Goal: Task Accomplishment & Management: Manage account settings

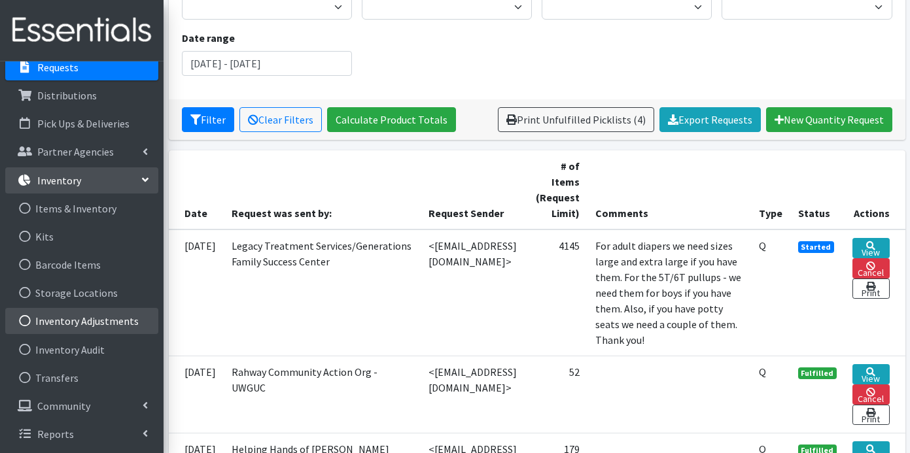
scroll to position [154, 0]
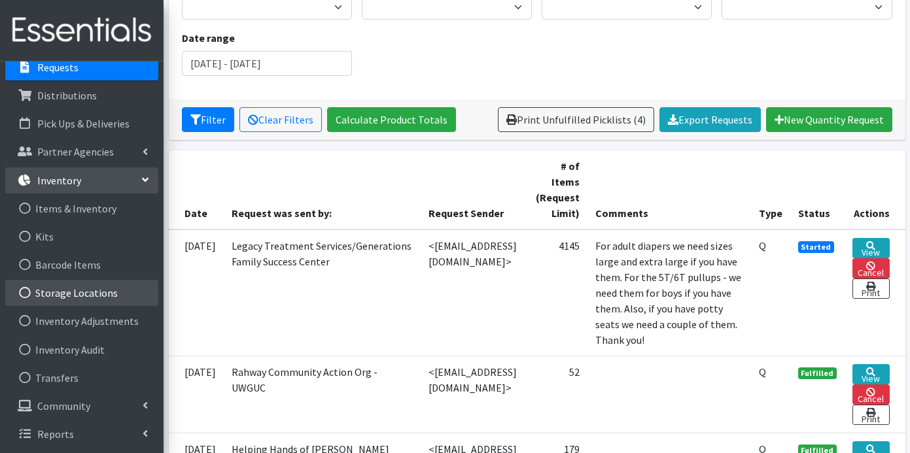
click at [72, 289] on link "Storage Locations" at bounding box center [81, 293] width 153 height 26
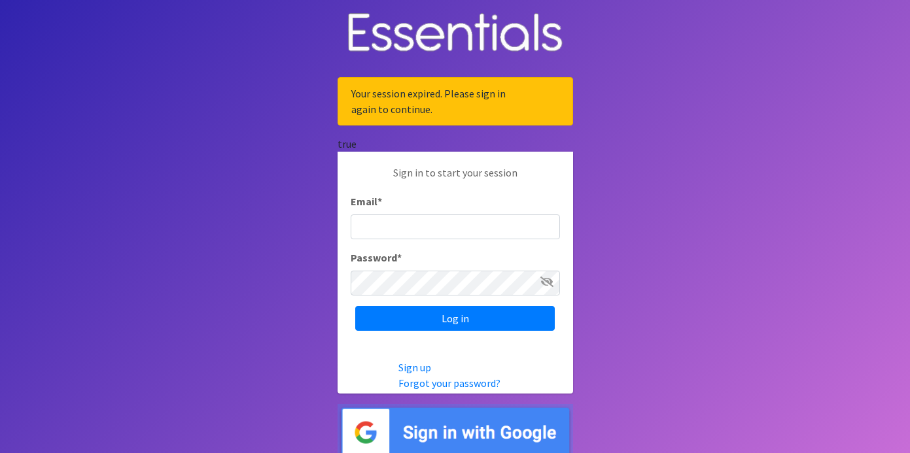
click at [438, 233] on input "Email *" at bounding box center [455, 227] width 209 height 25
type input "judi@momshelpingmomsfoundation.org"
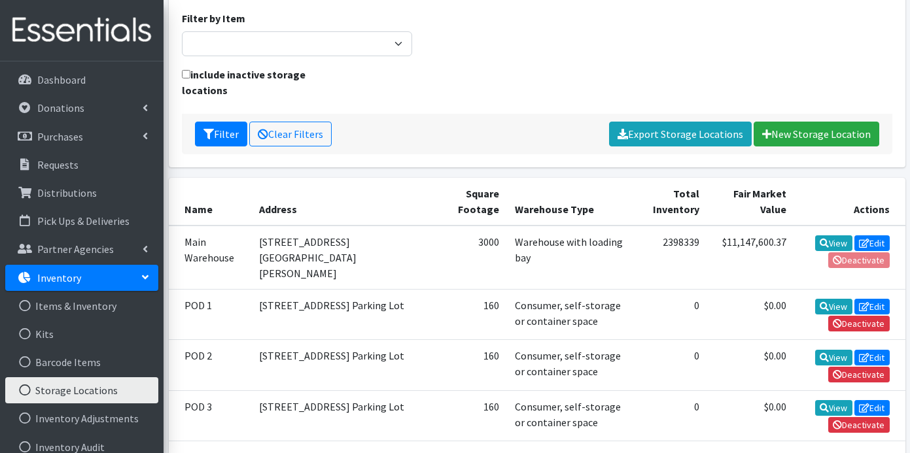
scroll to position [232, 0]
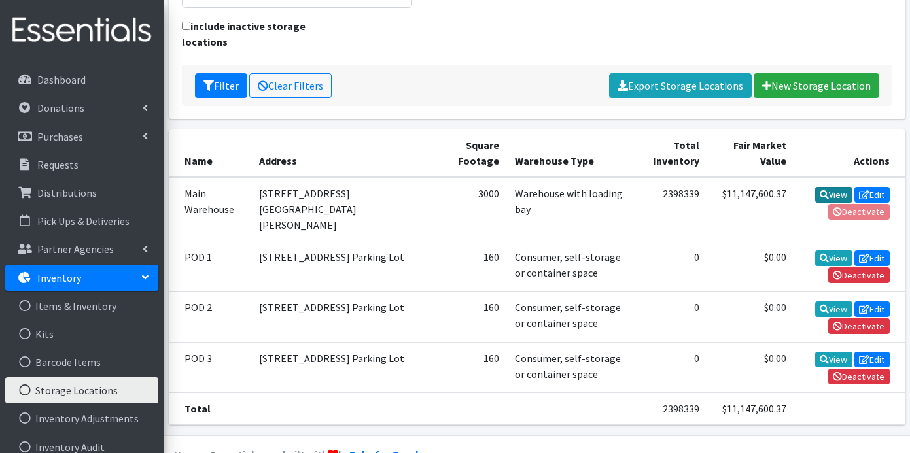
click at [820, 190] on icon at bounding box center [824, 194] width 9 height 9
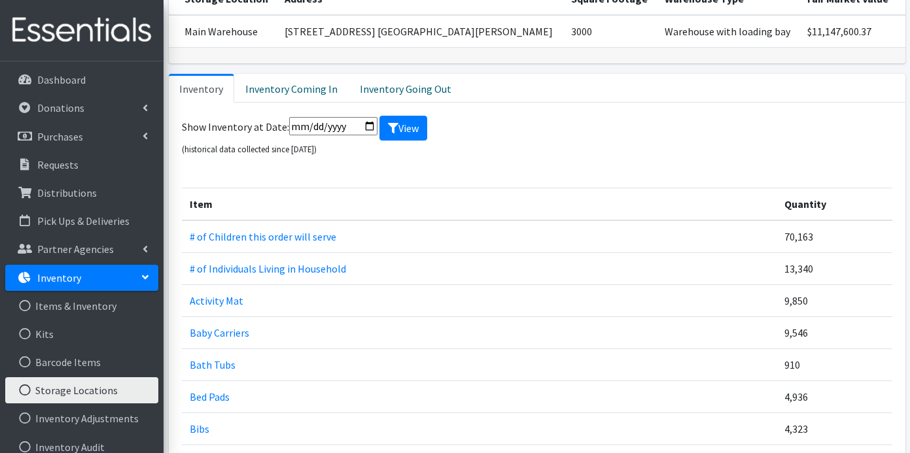
scroll to position [103, 0]
click at [291, 90] on link "Inventory Coming In" at bounding box center [291, 87] width 114 height 29
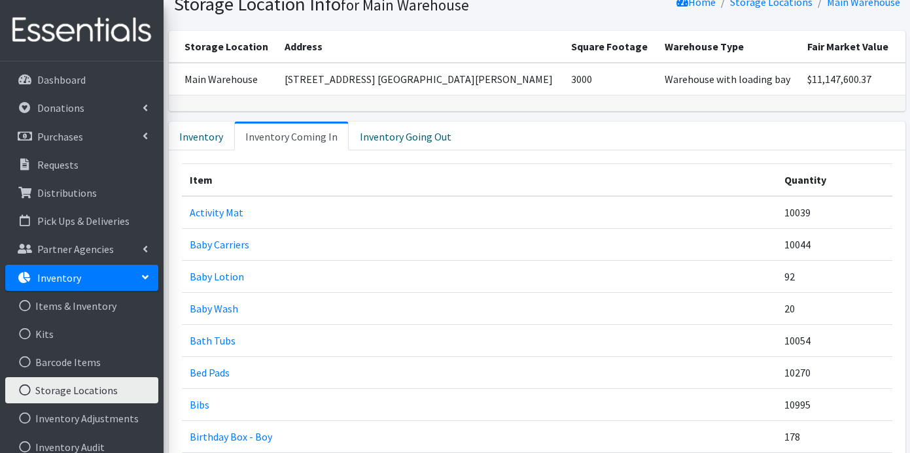
scroll to position [0, 0]
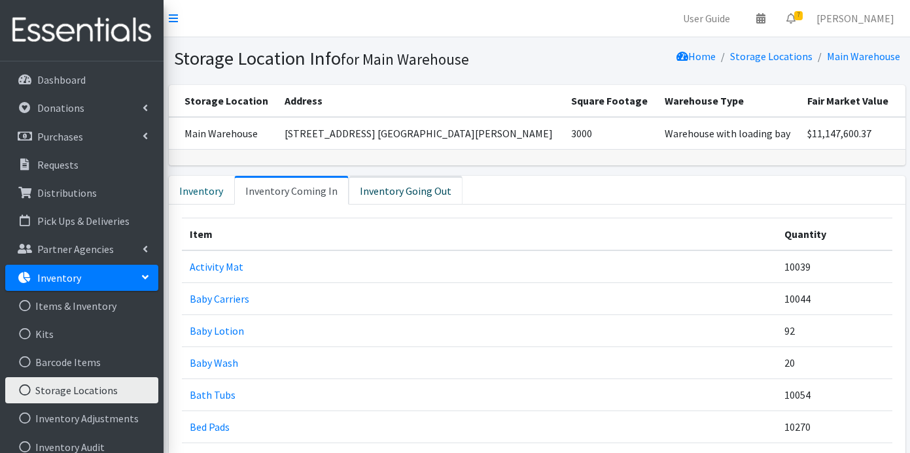
click at [377, 189] on link "Inventory Going Out" at bounding box center [406, 190] width 114 height 29
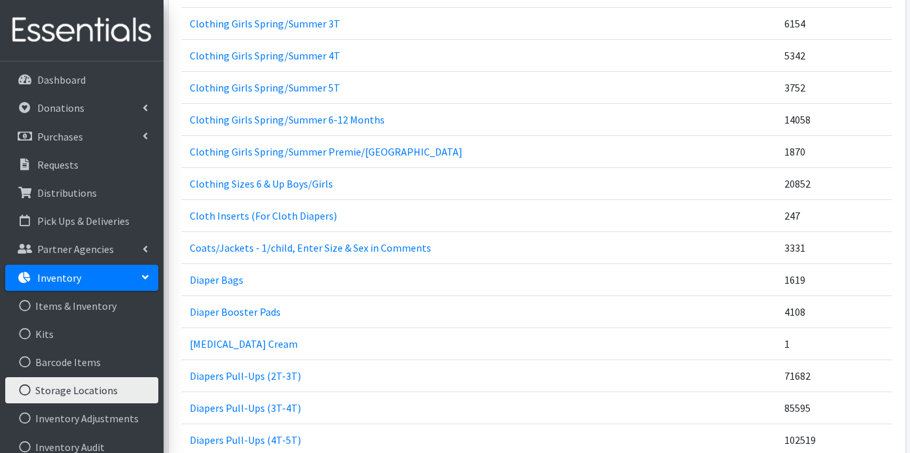
scroll to position [2246, 0]
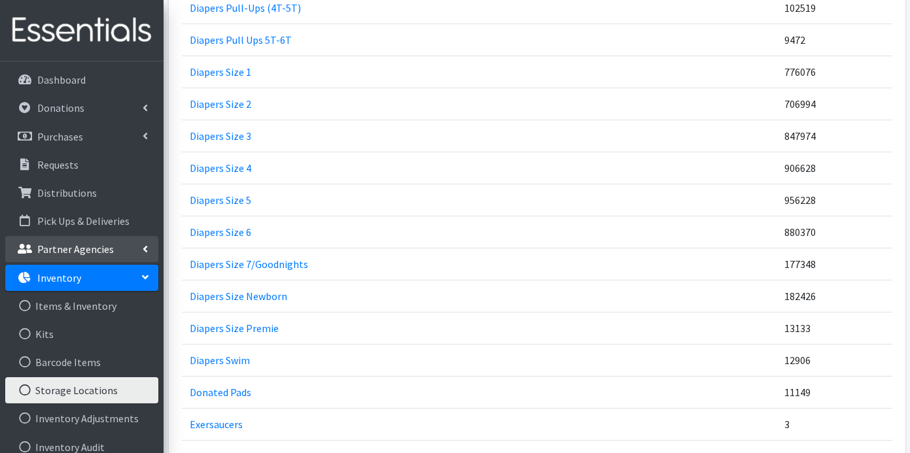
click at [96, 247] on p "Partner Agencies" at bounding box center [75, 249] width 77 height 13
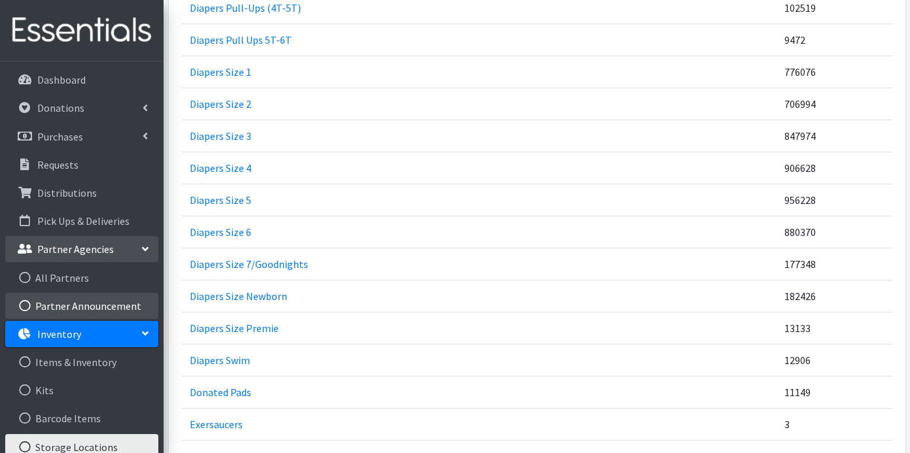
click at [79, 308] on link "Partner Announcement" at bounding box center [81, 306] width 153 height 26
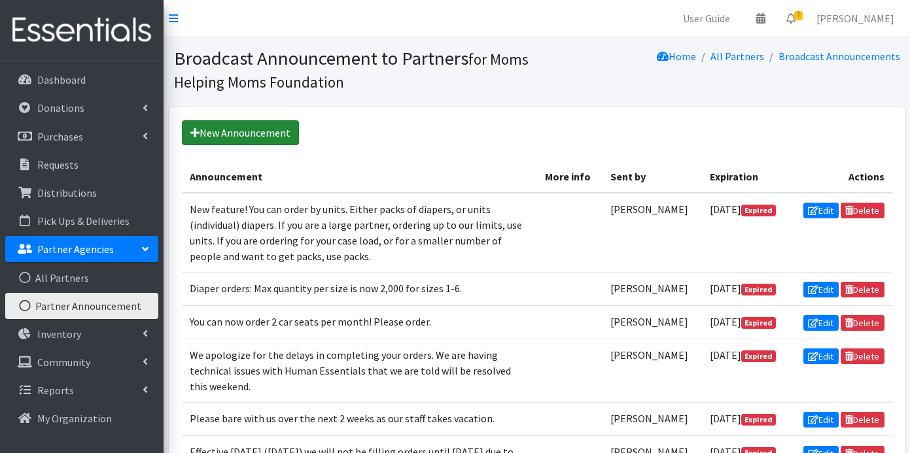
click at [266, 133] on link "New Announcement" at bounding box center [240, 132] width 117 height 25
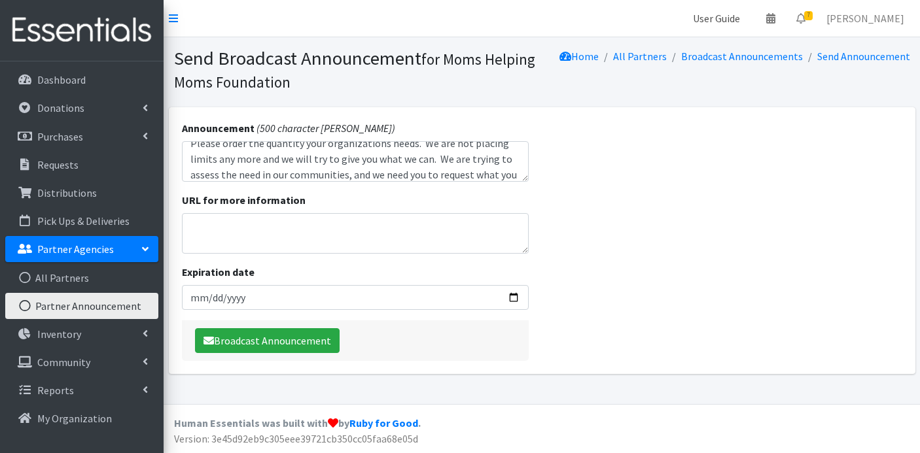
scroll to position [26, 0]
type textarea "Please order the quantity your organizations needs. We are not placing limits a…"
click at [513, 294] on input "Expiration date" at bounding box center [355, 297] width 347 height 25
type input "[DATE]"
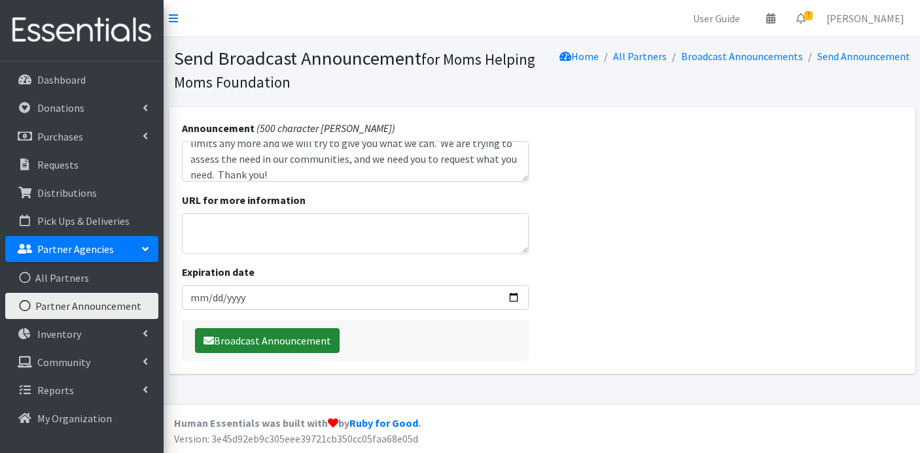
click at [281, 337] on button "Broadcast Announcement" at bounding box center [267, 340] width 145 height 25
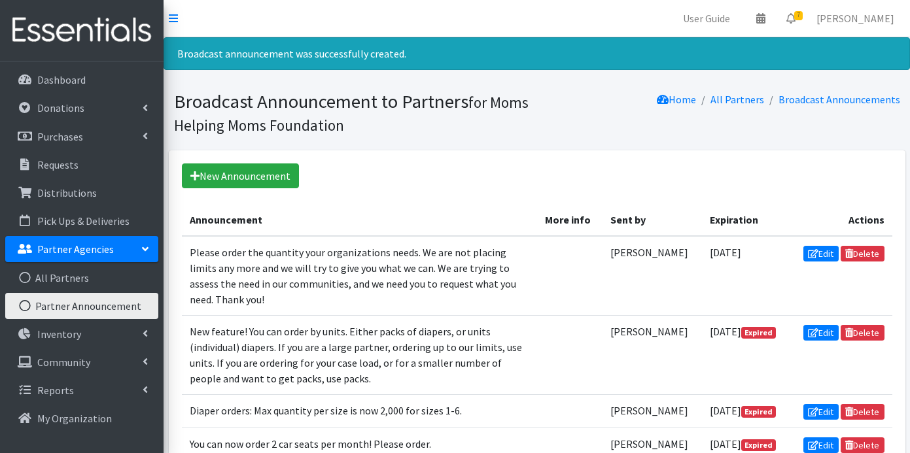
click at [76, 247] on p "Partner Agencies" at bounding box center [75, 249] width 77 height 13
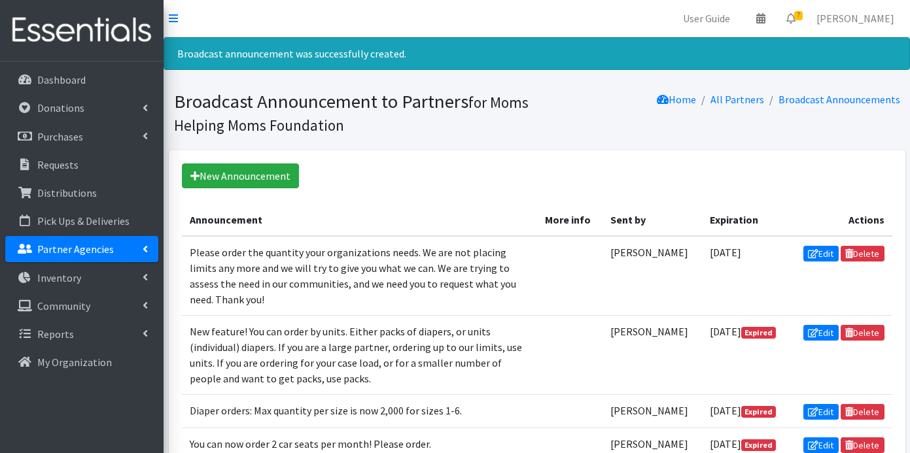
click at [76, 247] on p "Partner Agencies" at bounding box center [75, 249] width 77 height 13
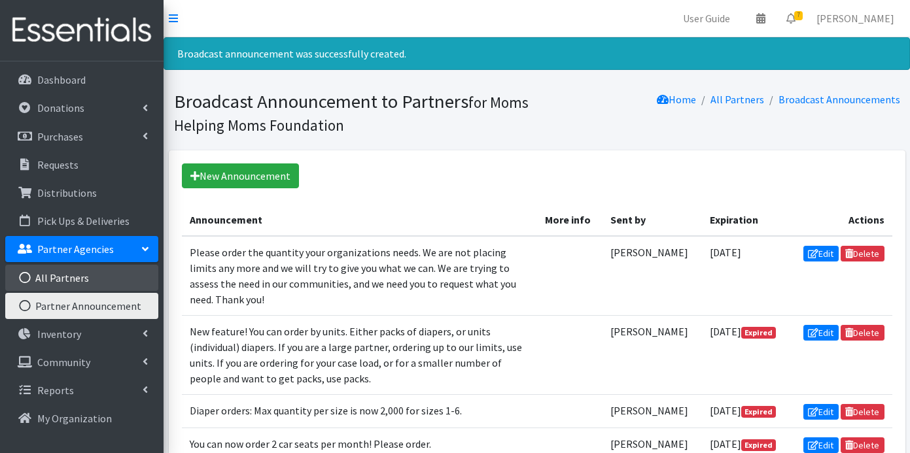
click at [70, 277] on link "All Partners" at bounding box center [81, 278] width 153 height 26
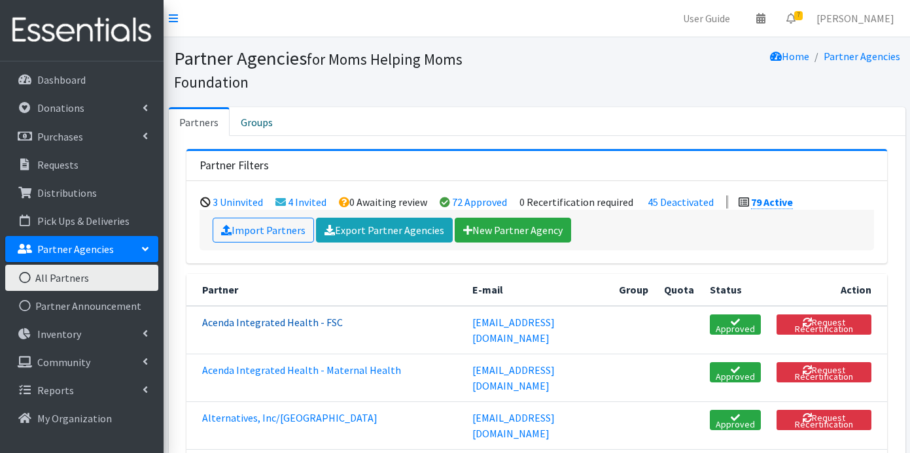
click at [291, 327] on link "Acenda Integrated Health - FSC" at bounding box center [272, 322] width 141 height 13
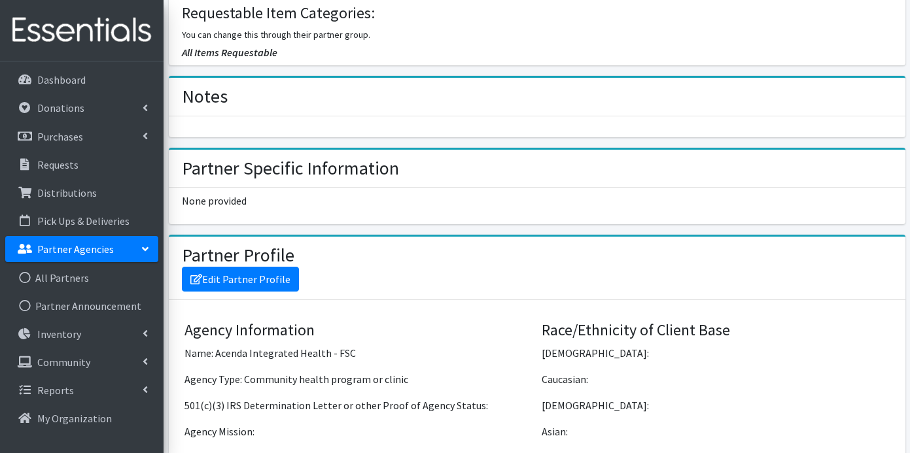
scroll to position [698, 0]
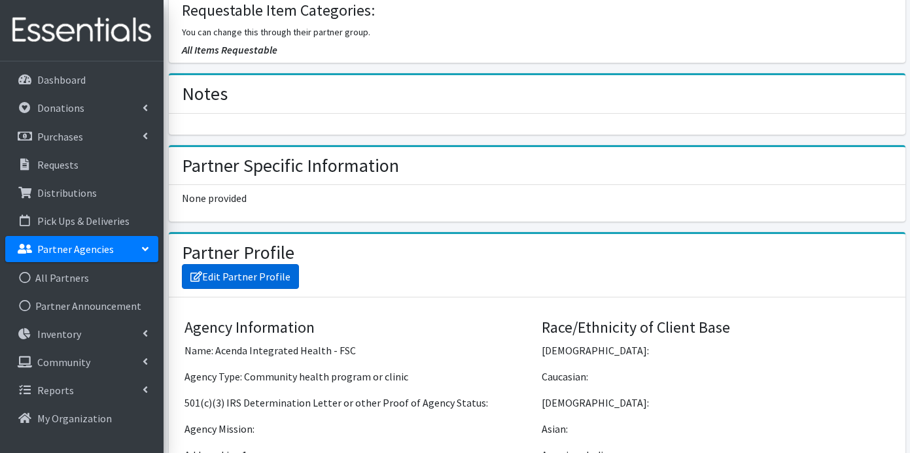
click at [268, 276] on link "Edit Partner Profile" at bounding box center [240, 276] width 117 height 25
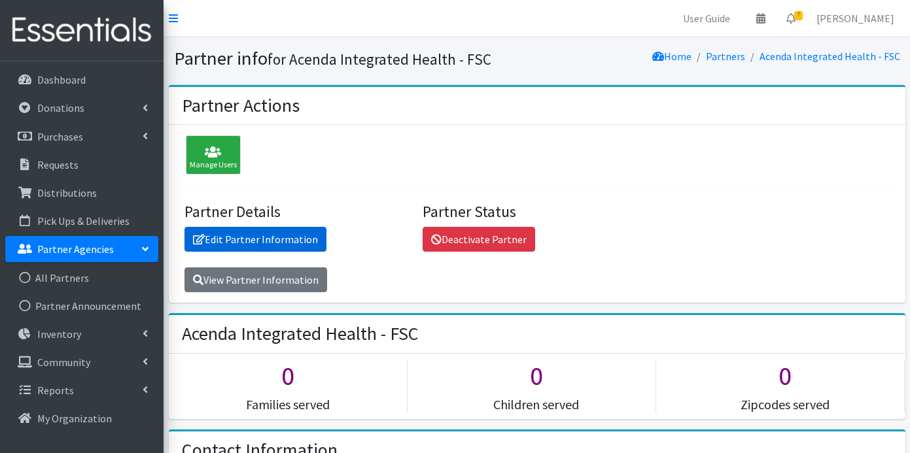
click at [291, 239] on link "Edit Partner Information" at bounding box center [255, 239] width 142 height 25
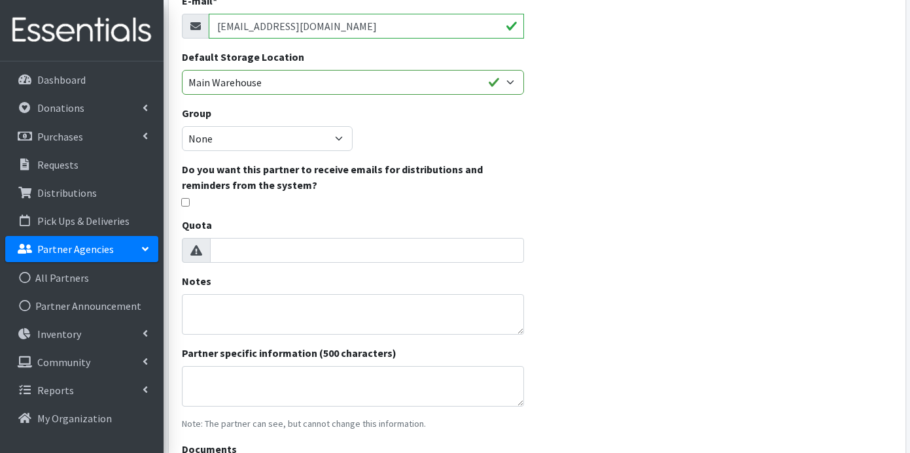
scroll to position [255, 0]
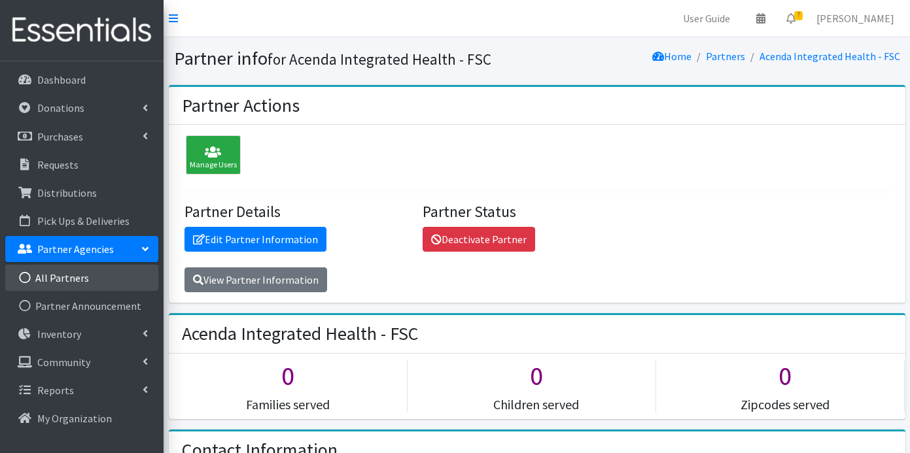
click at [61, 273] on link "All Partners" at bounding box center [81, 278] width 153 height 26
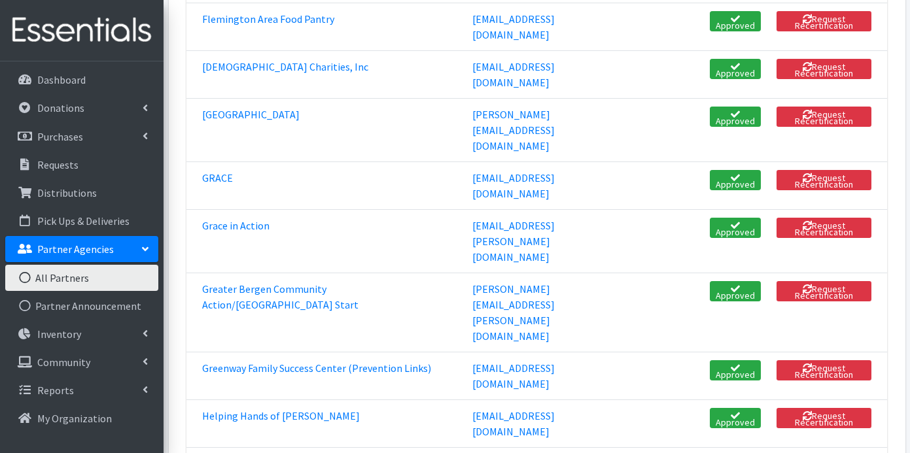
scroll to position [1593, 0]
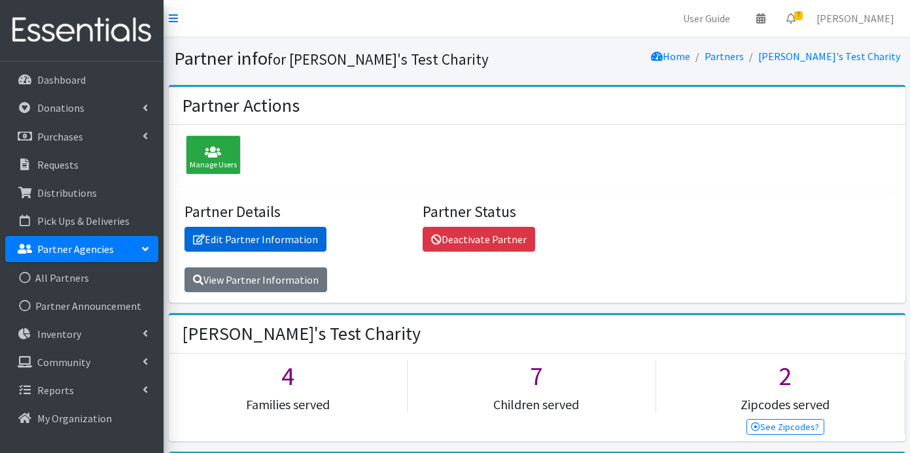
click at [286, 239] on link "Edit Partner Information" at bounding box center [255, 239] width 142 height 25
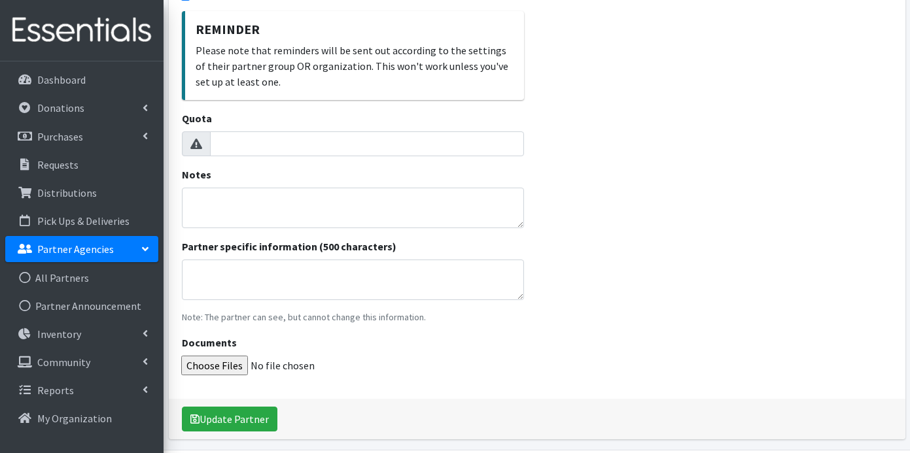
scroll to position [392, 0]
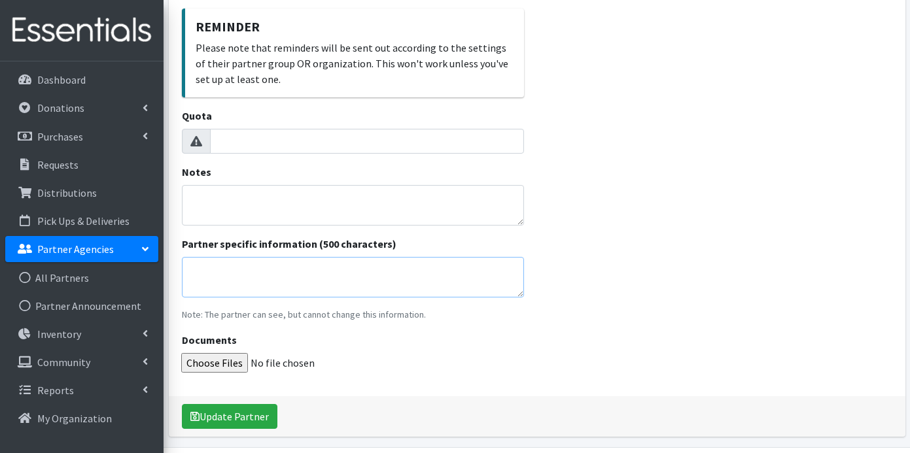
click at [380, 268] on textarea "Partner specific information (500 characters)" at bounding box center [353, 277] width 342 height 41
type textarea "No ordering limits anymore."
click at [228, 415] on button "Update Partner" at bounding box center [229, 416] width 95 height 25
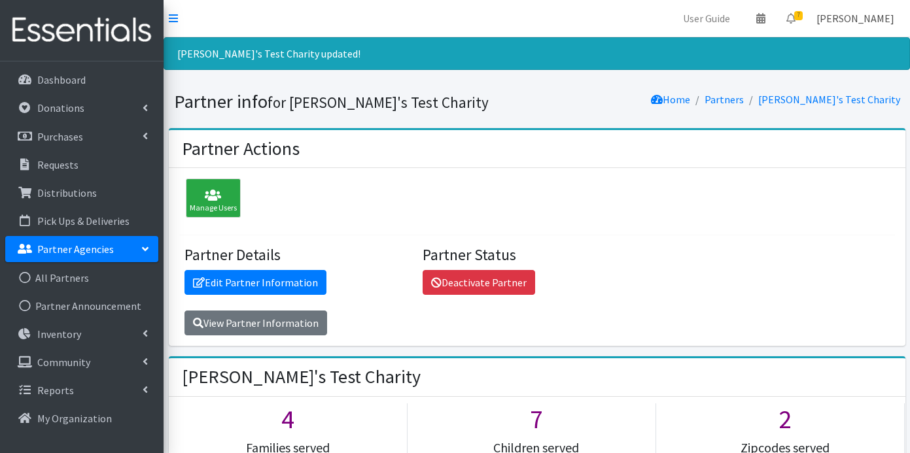
click at [857, 25] on link "Judi Meighan" at bounding box center [855, 18] width 99 height 26
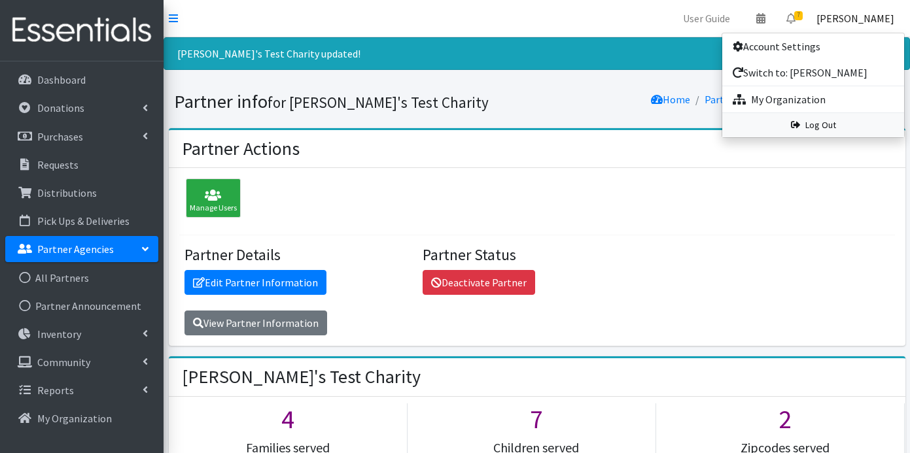
click at [818, 125] on link "Log Out" at bounding box center [813, 125] width 182 height 24
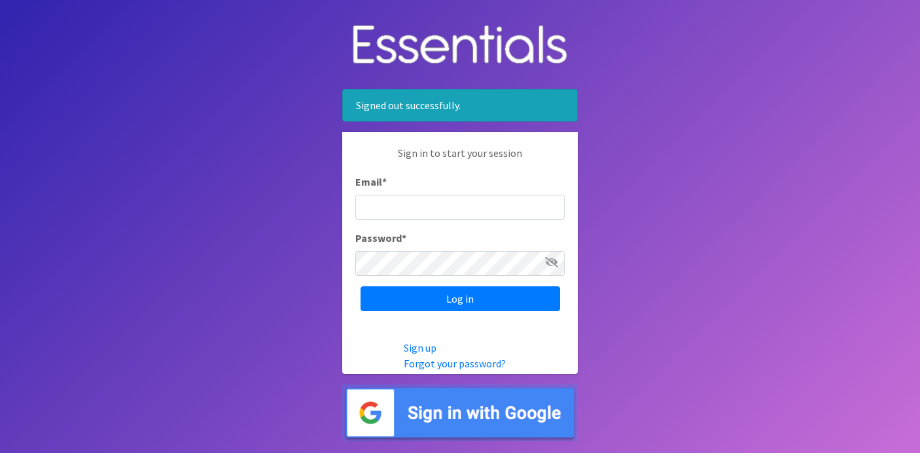
click at [495, 208] on input "Email *" at bounding box center [459, 207] width 209 height 25
type input "[PERSON_NAME][EMAIL_ADDRESS][PERSON_NAME][DOMAIN_NAME]"
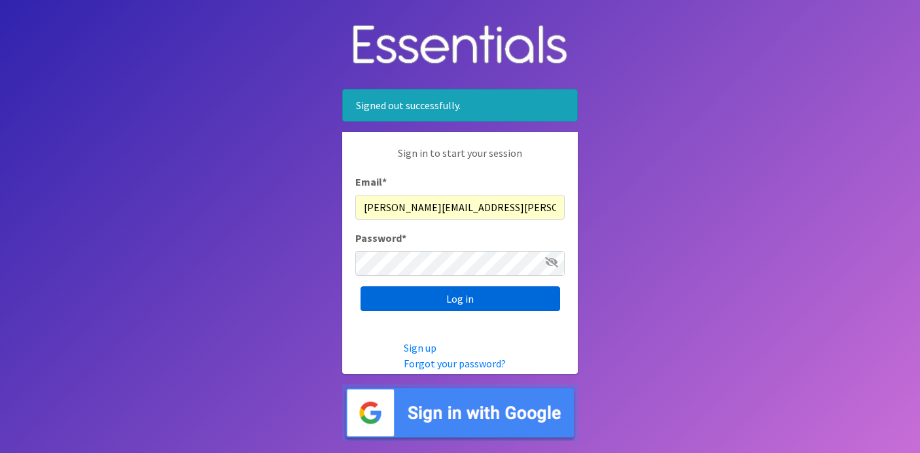
click at [480, 303] on input "Log in" at bounding box center [459, 298] width 199 height 25
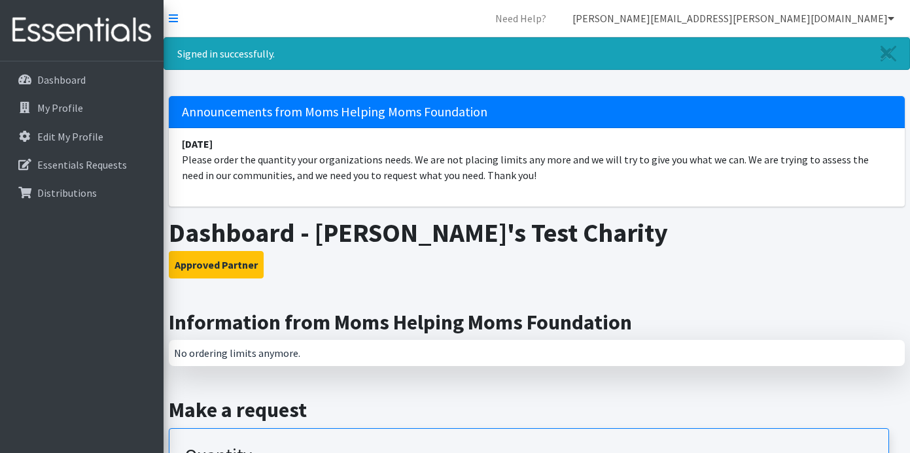
click at [815, 15] on link "judi.meighan@gmail.com" at bounding box center [733, 18] width 343 height 26
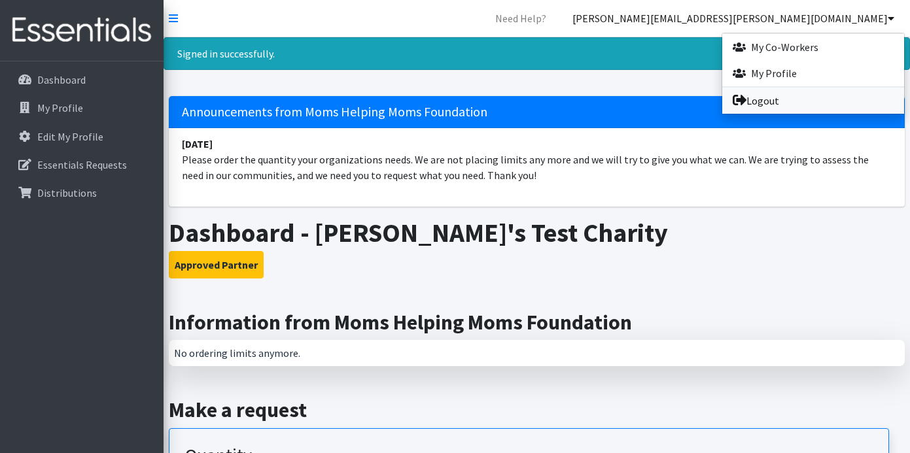
click at [758, 101] on link "Logout" at bounding box center [813, 101] width 182 height 26
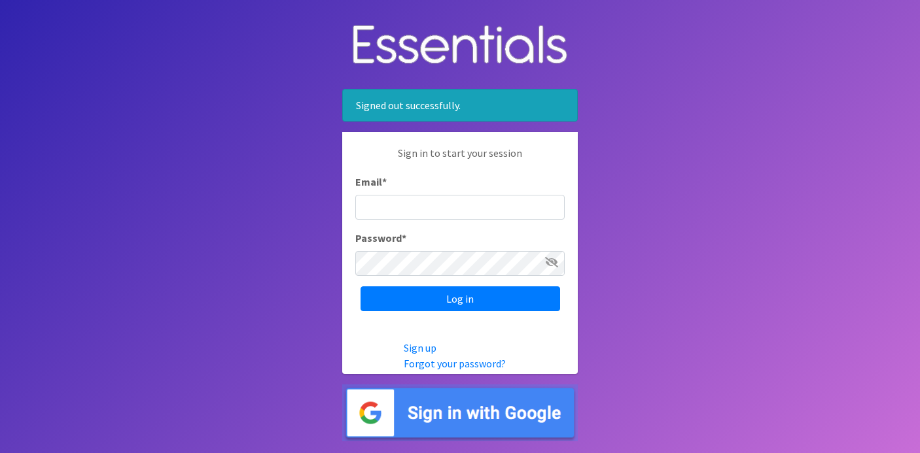
click at [411, 208] on input "Email *" at bounding box center [459, 207] width 209 height 25
type input "[PERSON_NAME][EMAIL_ADDRESS][DOMAIN_NAME]"
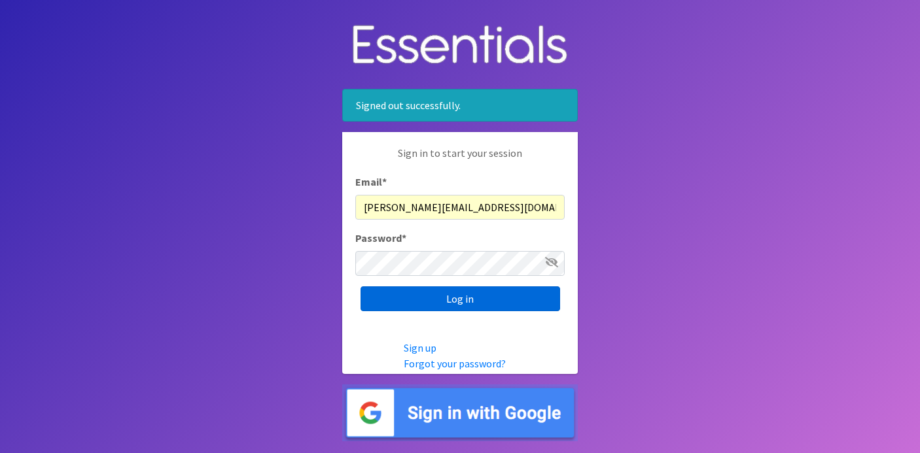
click at [459, 296] on input "Log in" at bounding box center [459, 298] width 199 height 25
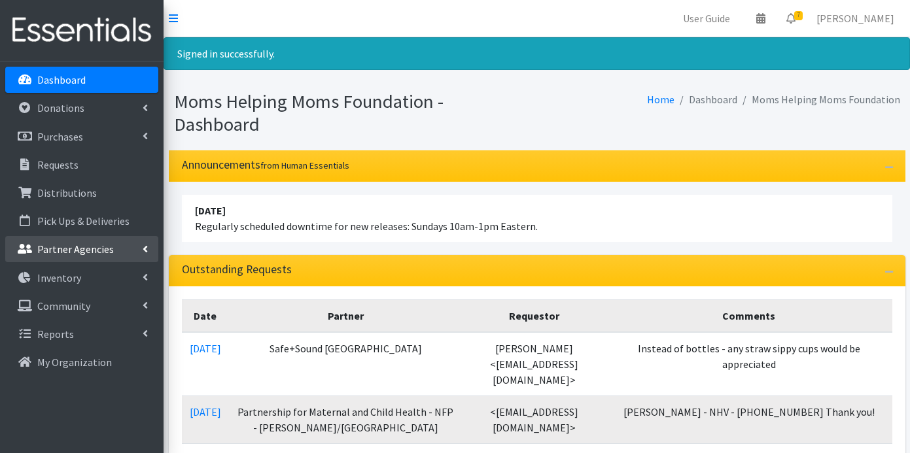
click at [78, 248] on p "Partner Agencies" at bounding box center [75, 249] width 77 height 13
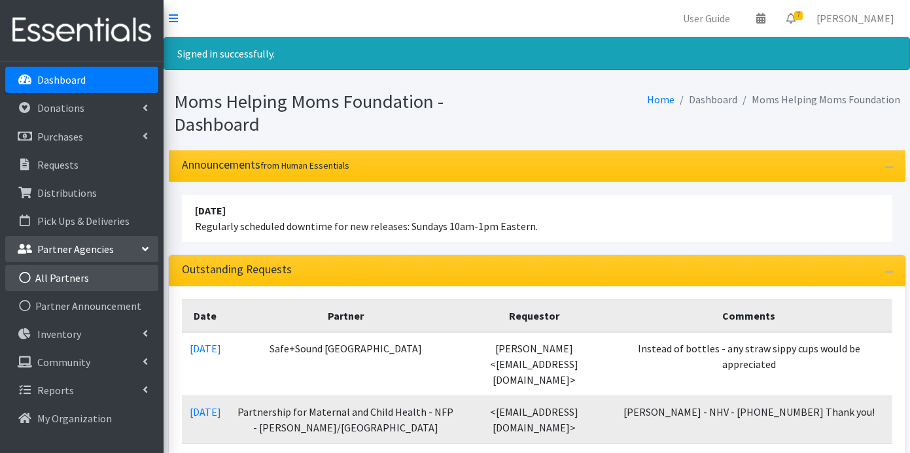
click at [60, 277] on link "All Partners" at bounding box center [81, 278] width 153 height 26
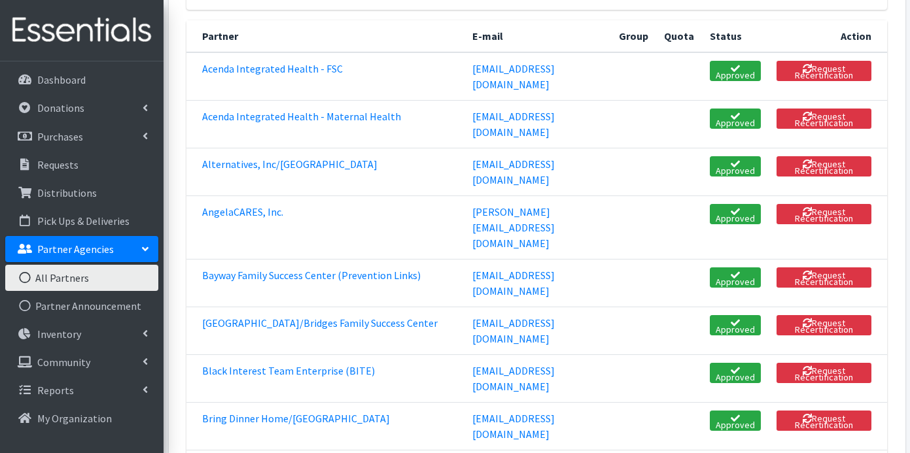
scroll to position [277, 0]
